Goal: Transaction & Acquisition: Purchase product/service

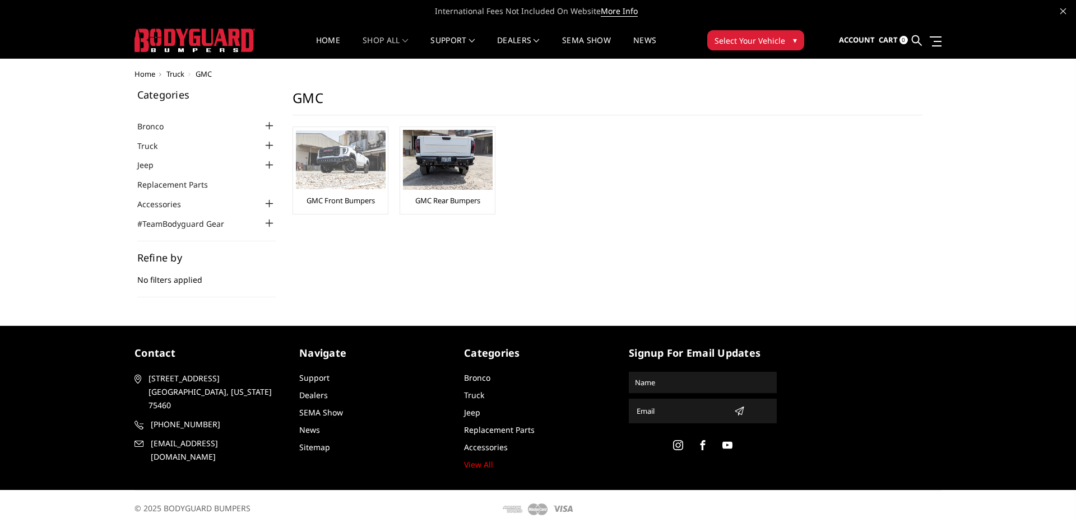
click at [351, 170] on img at bounding box center [341, 160] width 90 height 59
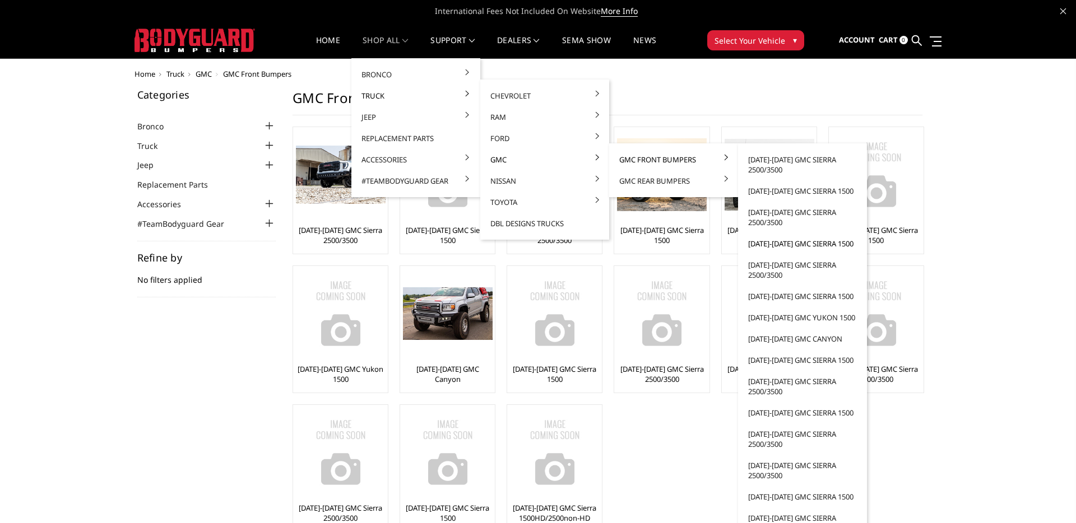
click at [787, 246] on link "[DATE]-[DATE] GMC Sierra 1500" at bounding box center [803, 243] width 120 height 21
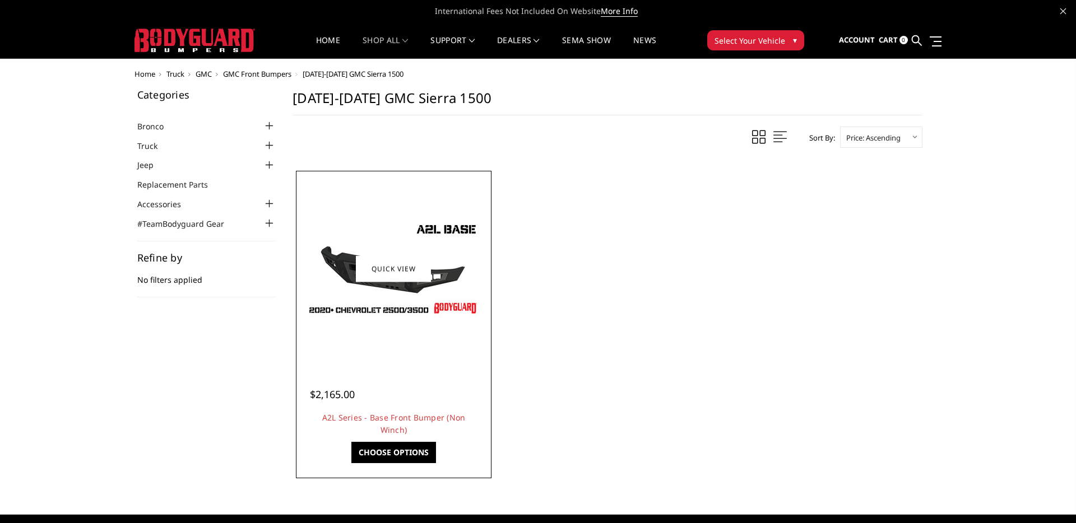
click at [433, 308] on img at bounding box center [393, 269] width 179 height 101
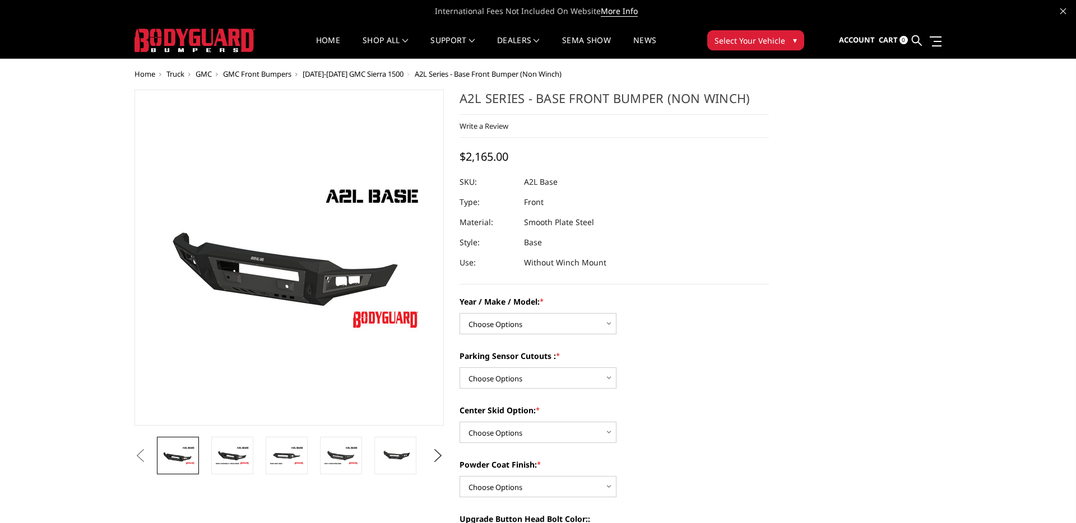
click at [371, 72] on span "[DATE]-[DATE] GMC Sierra 1500" at bounding box center [353, 74] width 101 height 10
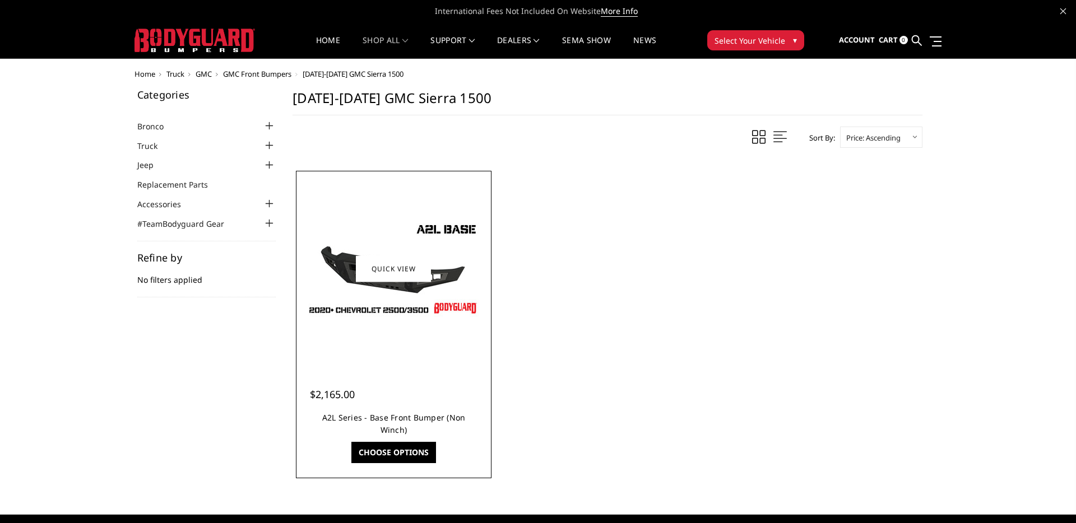
click at [372, 421] on link "A2L Series - Base Front Bumper (Non Winch)" at bounding box center [393, 423] width 143 height 23
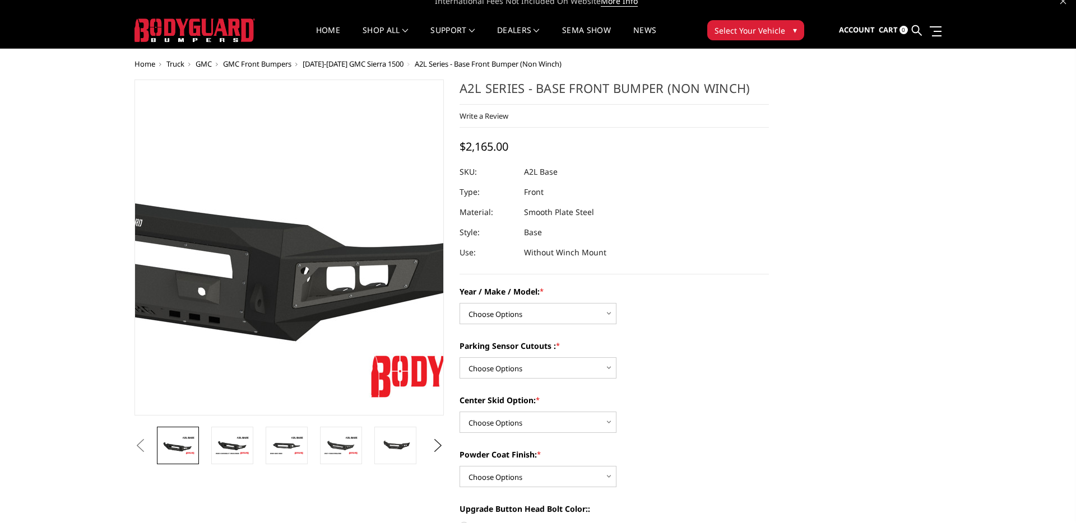
scroll to position [9, 0]
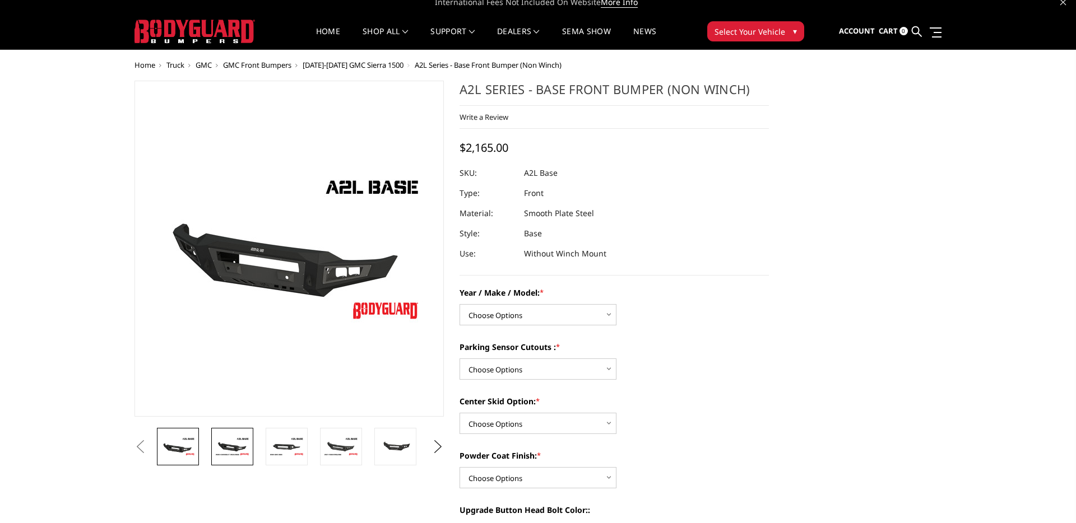
click at [225, 444] on img at bounding box center [232, 447] width 35 height 20
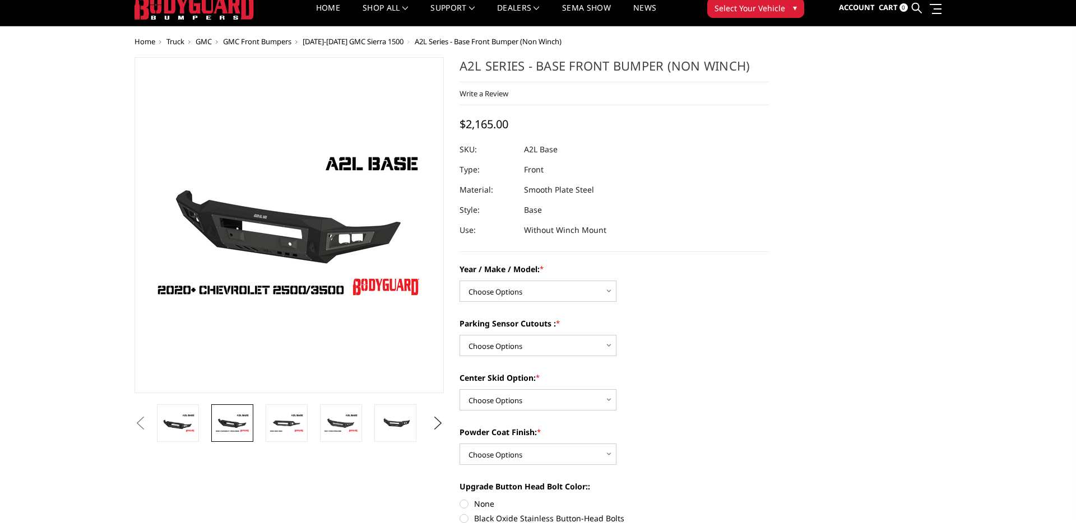
scroll to position [0, 0]
